Goal: Check status: Check status

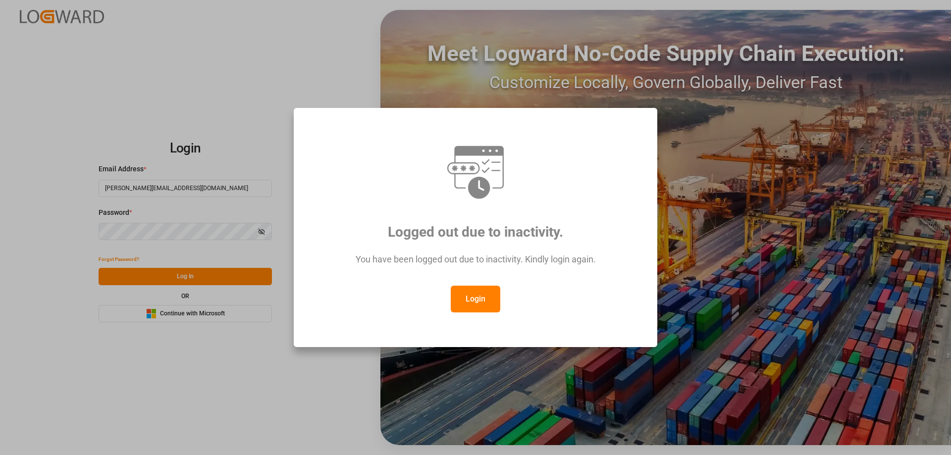
click at [473, 295] on button "Login" at bounding box center [476, 299] width 50 height 27
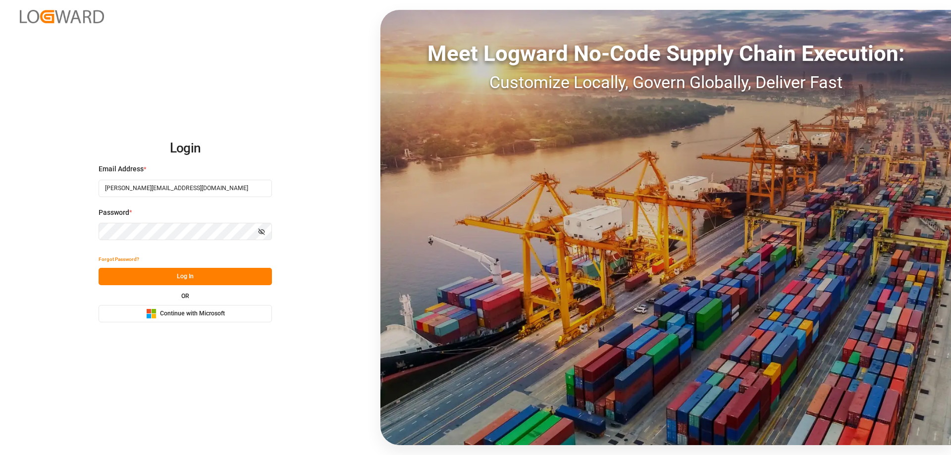
click at [213, 266] on div "Forgot Password?" at bounding box center [185, 259] width 173 height 17
click at [213, 280] on button "Log In" at bounding box center [185, 276] width 173 height 17
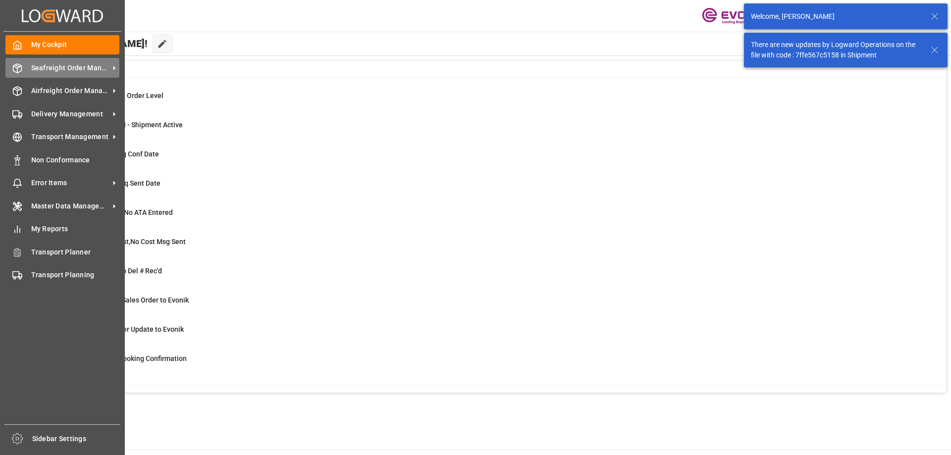
click at [24, 72] on div "Seafreight Order Management Seafreight Order Management" at bounding box center [62, 67] width 114 height 19
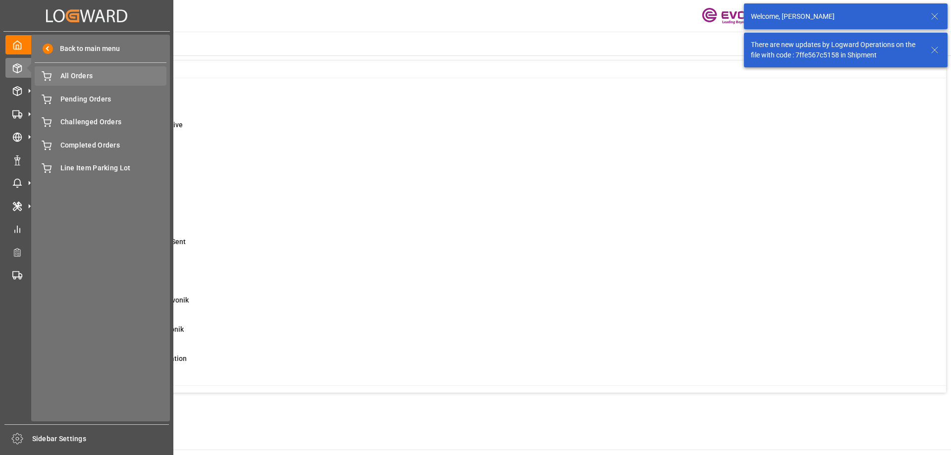
click at [78, 79] on span "All Orders" at bounding box center [113, 76] width 107 height 10
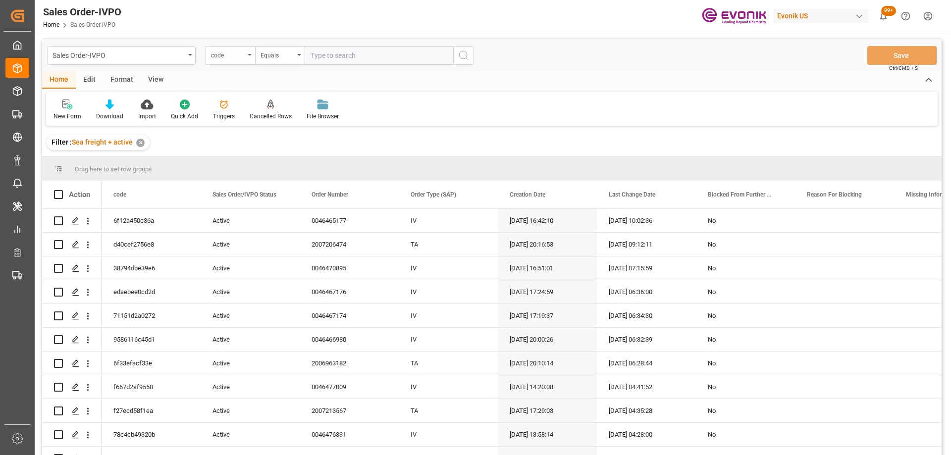
click at [221, 54] on div "code" at bounding box center [228, 54] width 34 height 11
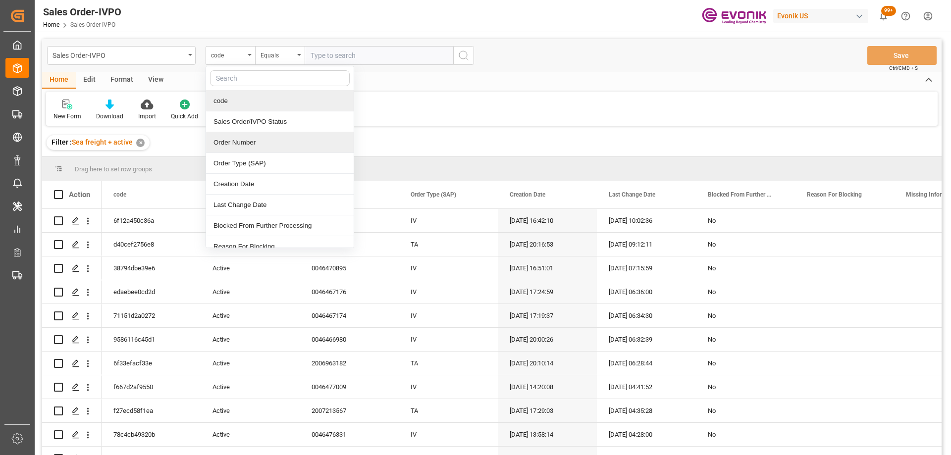
click at [243, 138] on div "Order Number" at bounding box center [280, 142] width 148 height 21
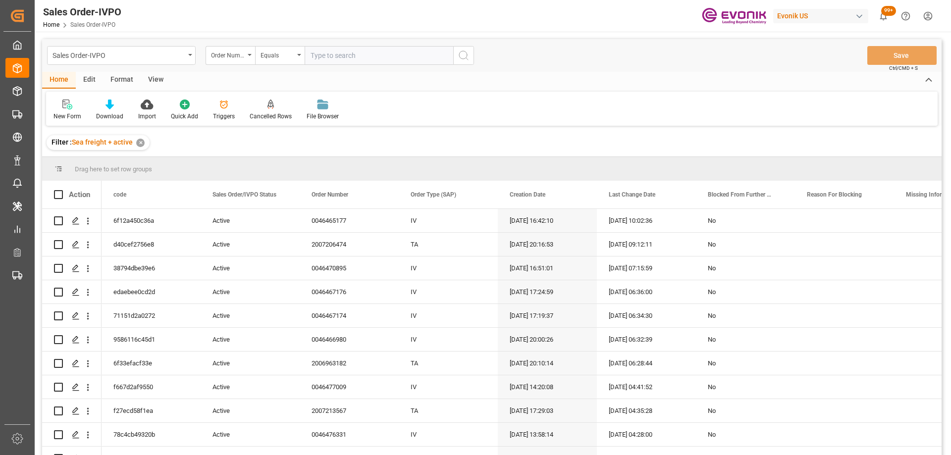
click at [337, 54] on input "text" at bounding box center [379, 55] width 149 height 19
paste input "0046471020"
type input "0046471020"
click at [467, 50] on icon "search button" at bounding box center [464, 56] width 12 height 12
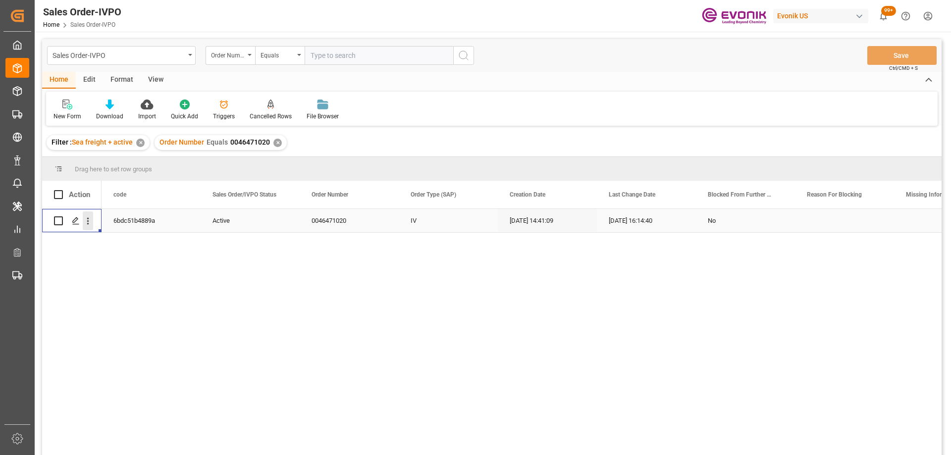
click at [86, 221] on icon "open menu" at bounding box center [88, 221] width 10 height 10
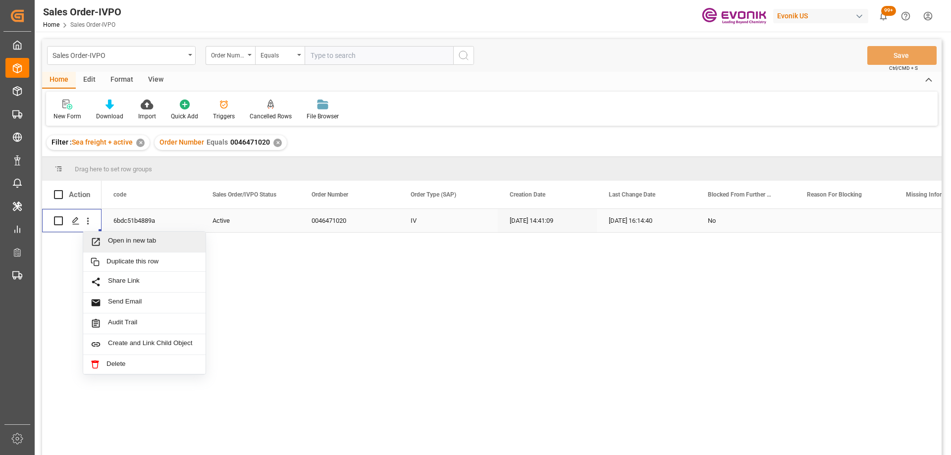
click at [106, 241] on span "Press SPACE to select this row." at bounding box center [99, 242] width 17 height 10
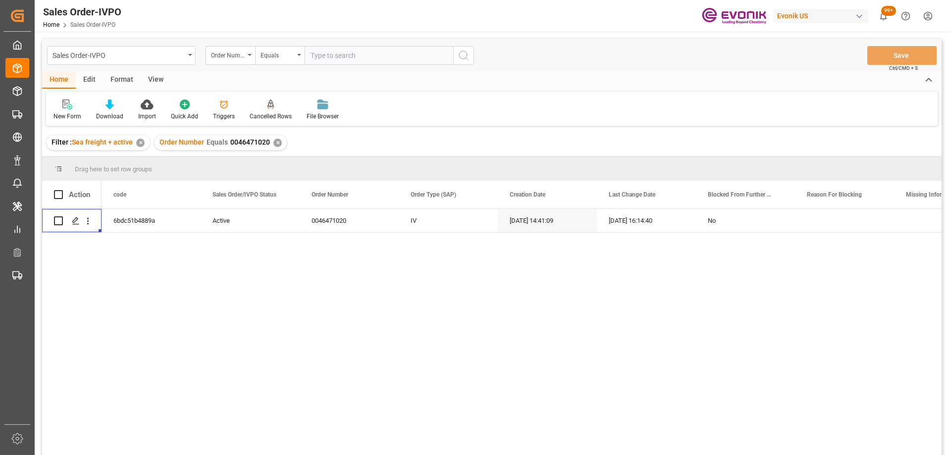
click at [336, 50] on input "text" at bounding box center [379, 55] width 149 height 19
paste input "0046466443"
type input "0046466443"
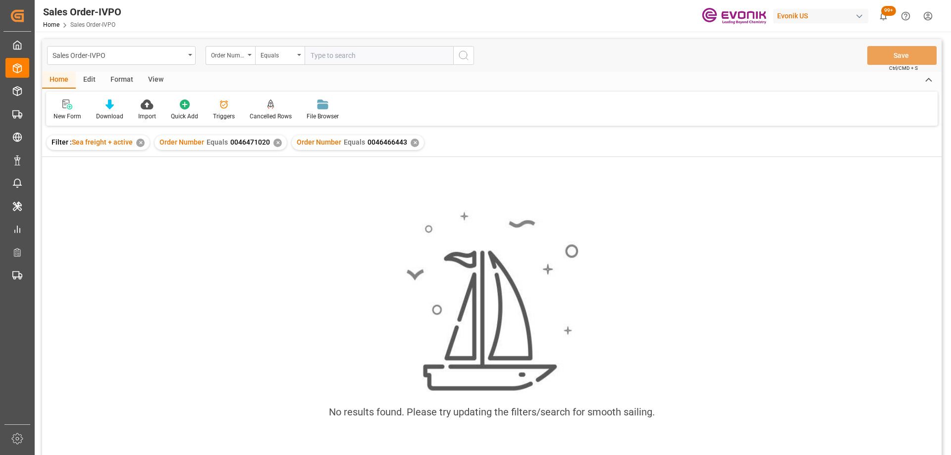
click at [276, 136] on div "Order Number Equals 0046471020 ✕" at bounding box center [221, 142] width 132 height 15
click at [276, 143] on div "✕" at bounding box center [277, 143] width 8 height 8
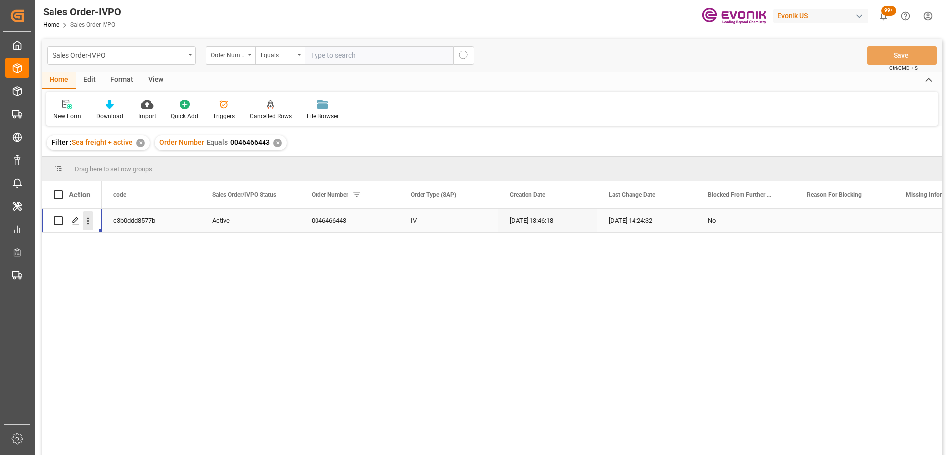
click at [85, 221] on icon "open menu" at bounding box center [88, 221] width 10 height 10
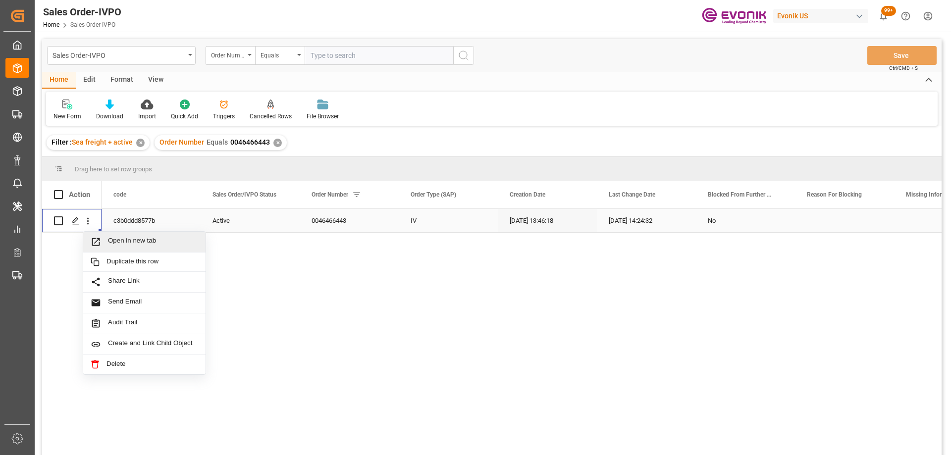
click at [99, 247] on icon "Press SPACE to select this row." at bounding box center [96, 242] width 10 height 10
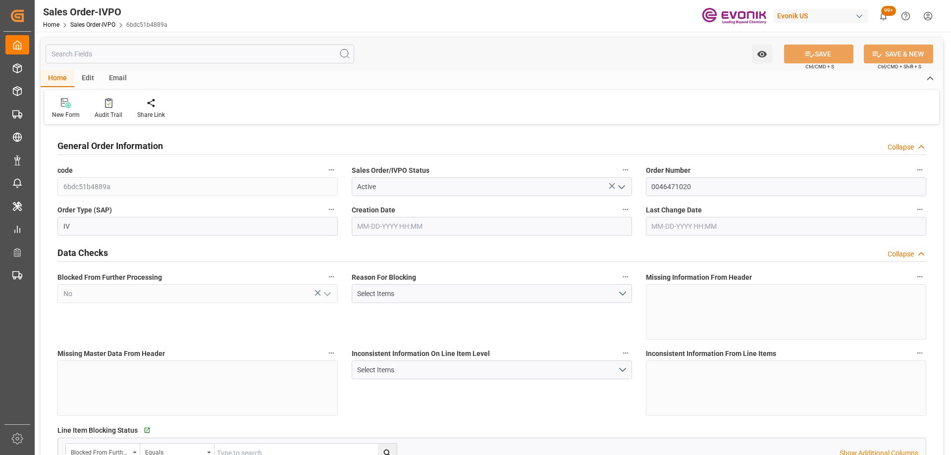
type input "BRSSZ"
type input "0"
type input "1"
type input "1283.744"
type input "09-04-2025 14:41"
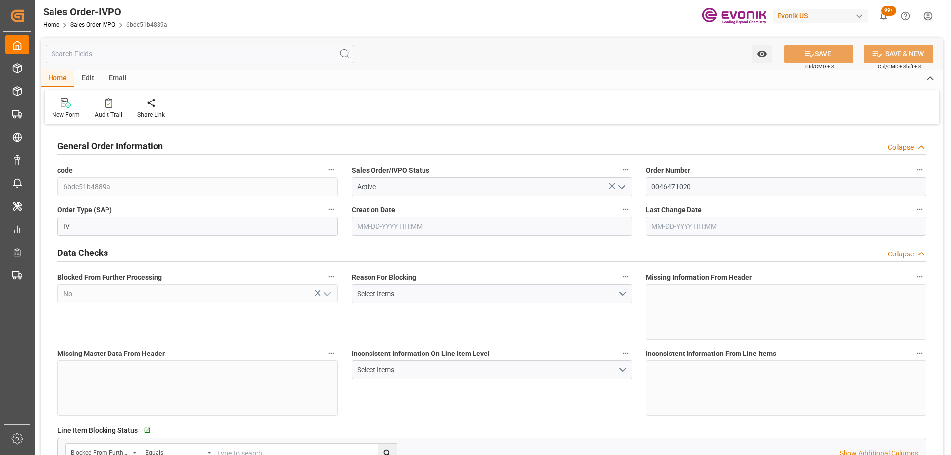
type input "10-07-2025 16:14"
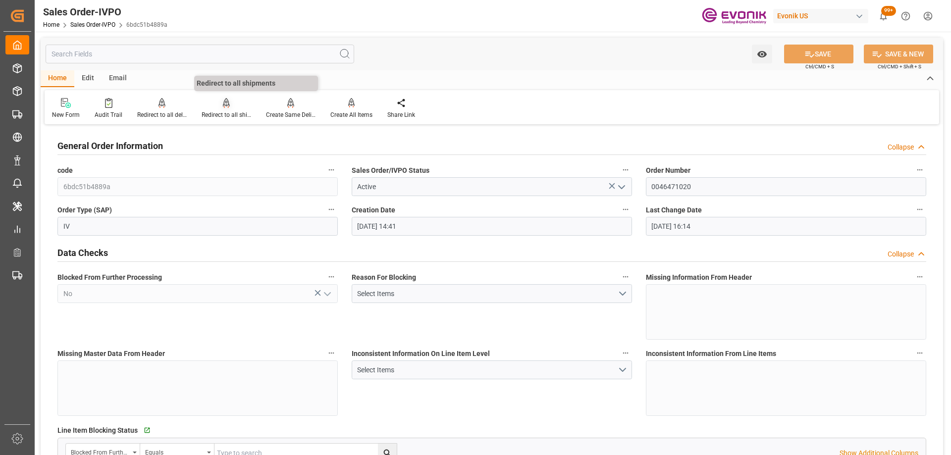
click at [234, 112] on div "Redirect to all shipments" at bounding box center [227, 114] width 50 height 9
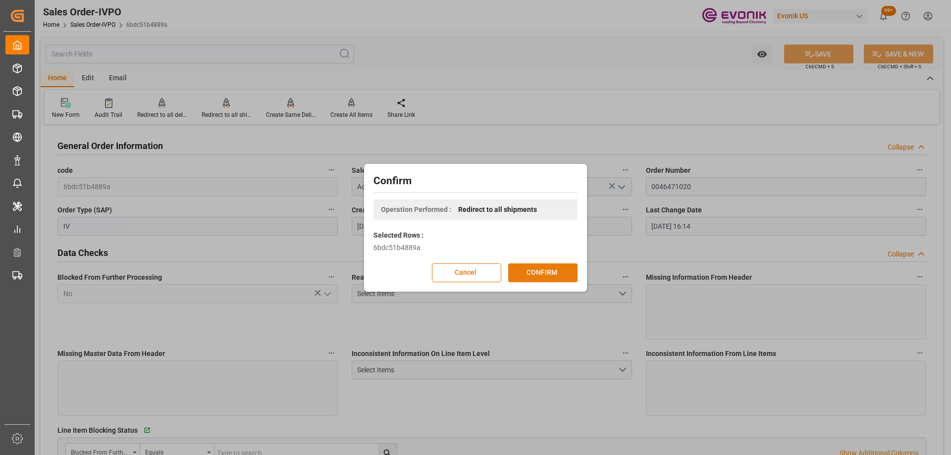
click at [533, 275] on button "CONFIRM" at bounding box center [542, 273] width 69 height 19
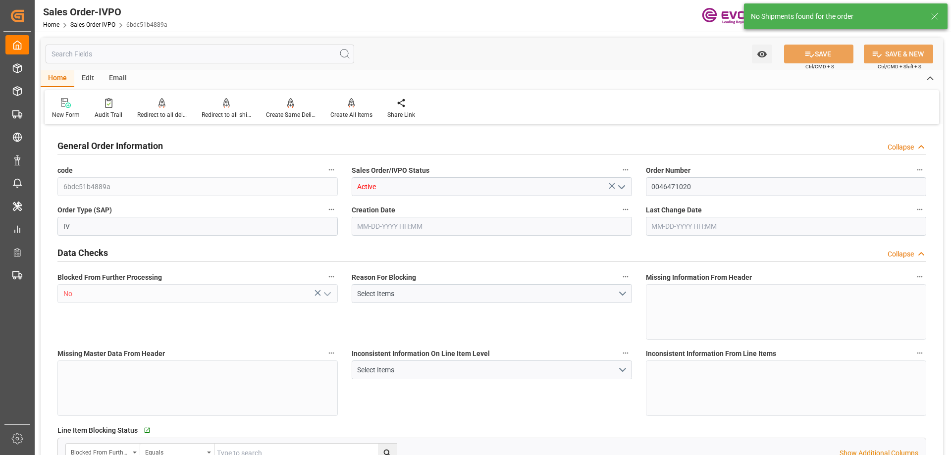
type input "BRSSZ"
type input "0"
type input "1"
type input "1283.744"
type input "09-04-2025 14:41"
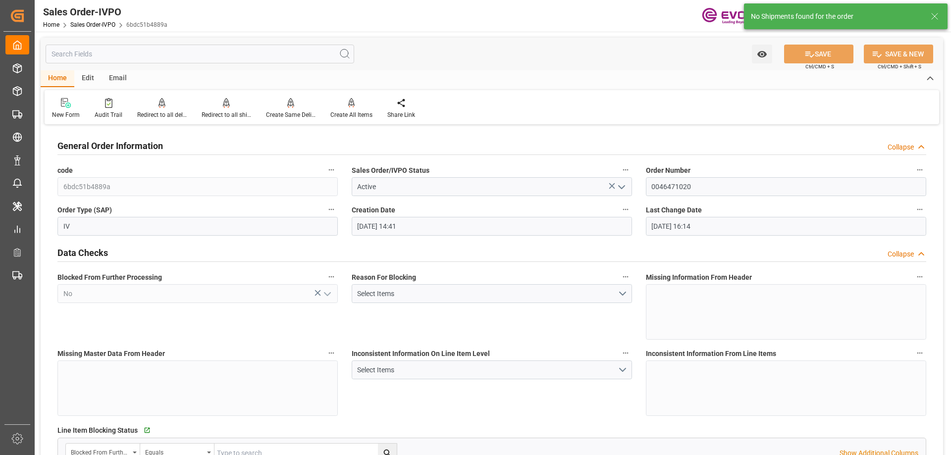
type input "10-07-2025 16:14"
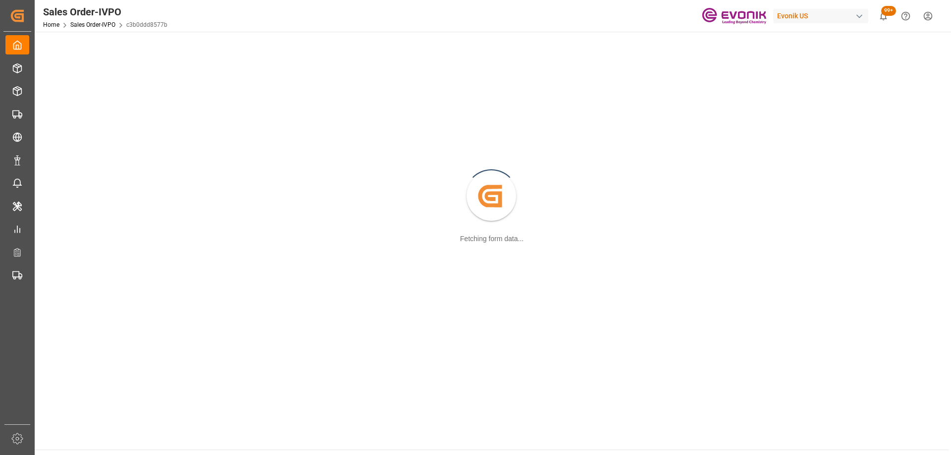
scroll to position [50, 0]
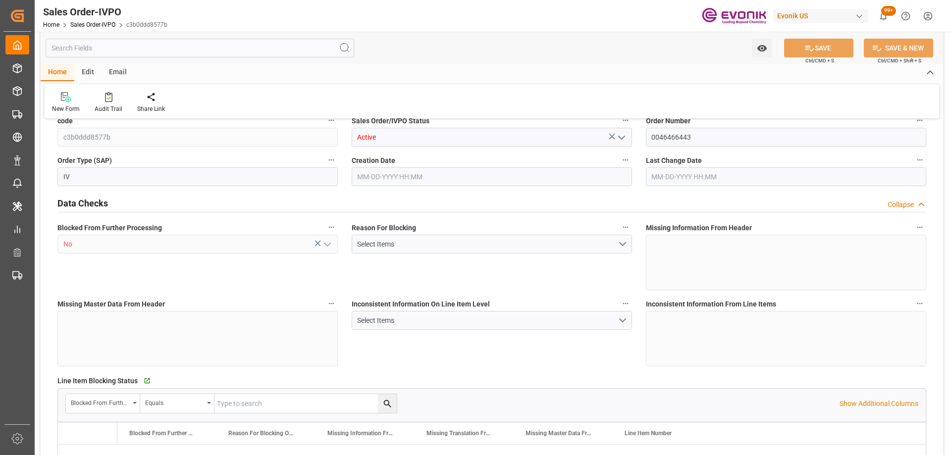
type input "CNSHA"
type input "0"
type input "1"
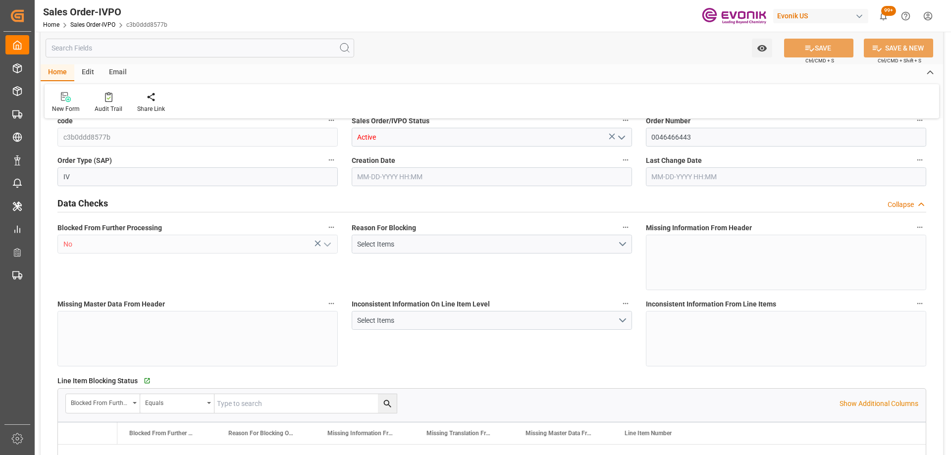
type input "5693.2"
type input "13.1327"
type input "17000"
type input "30"
type input "08-01-2025 13:46"
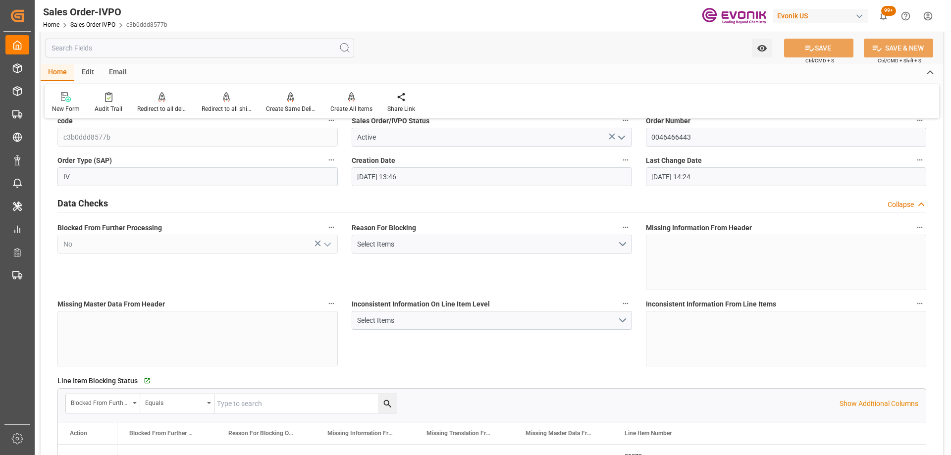
type input "08-28-2025 14:24"
